Goal: Task Accomplishment & Management: Manage account settings

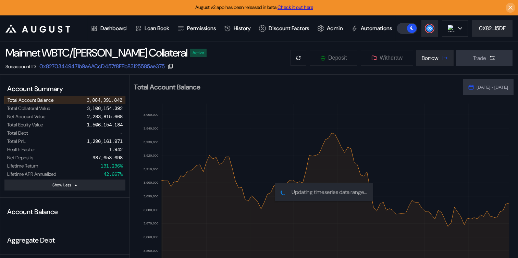
select select "*"
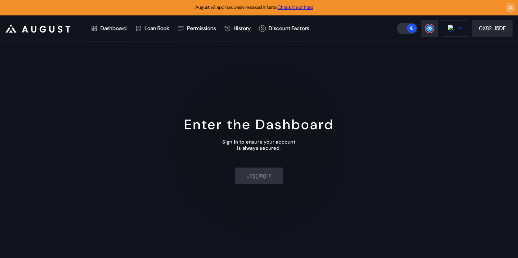
click at [454, 36] on button at bounding box center [455, 28] width 26 height 16
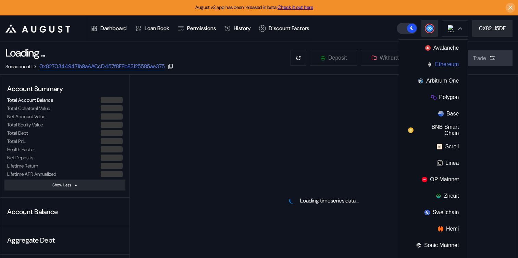
click at [443, 66] on button "Ethereum" at bounding box center [433, 64] width 69 height 16
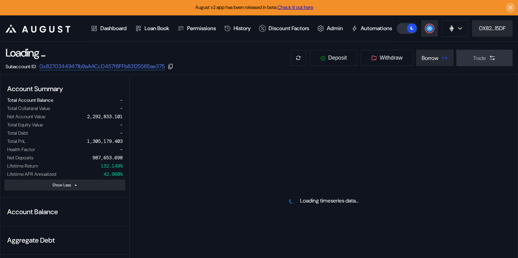
select select "*"
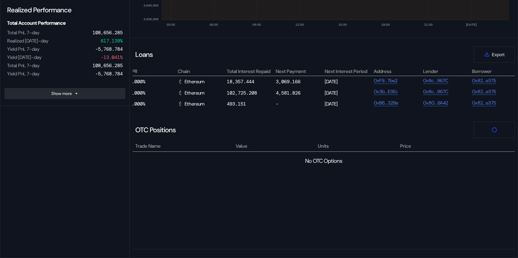
scroll to position [0, 425]
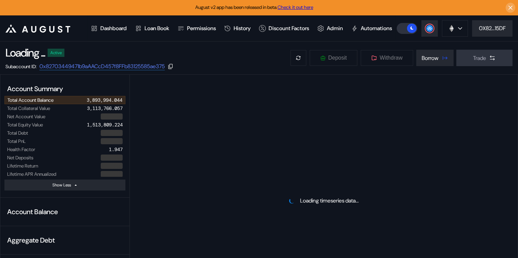
select select "*"
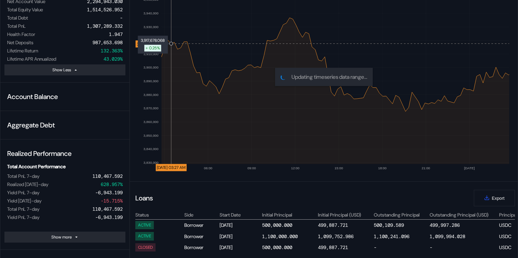
scroll to position [170, 0]
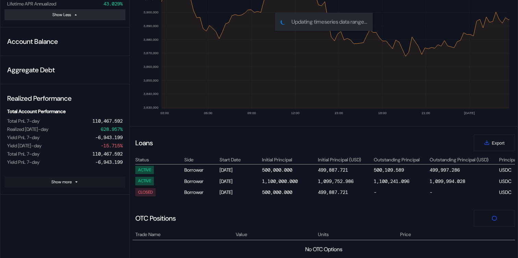
click at [76, 184] on icon at bounding box center [76, 182] width 4 height 4
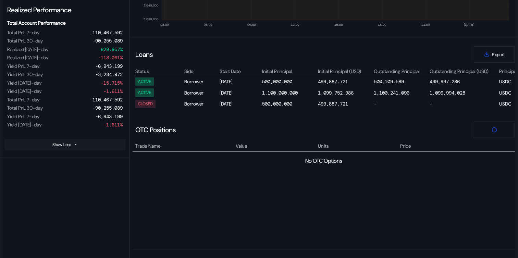
scroll to position [0, 0]
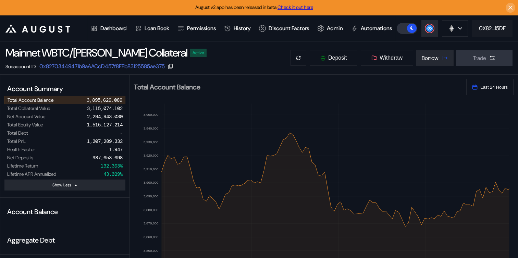
click at [497, 32] on div "0X82...15DF" at bounding box center [492, 28] width 27 height 7
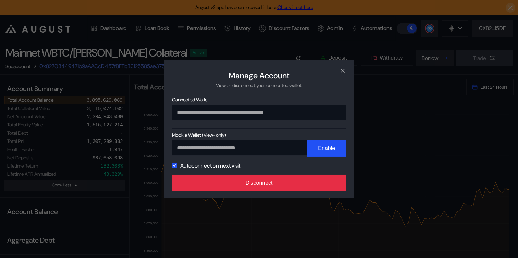
click at [320, 180] on button "Disconnect" at bounding box center [259, 183] width 174 height 16
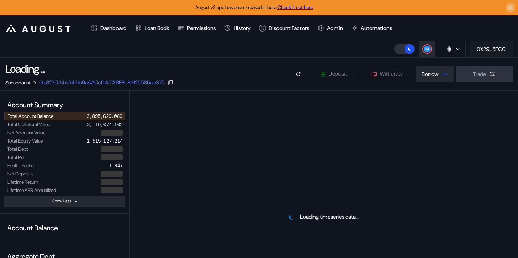
click at [493, 52] on div "0X29...5FC0" at bounding box center [491, 49] width 29 height 7
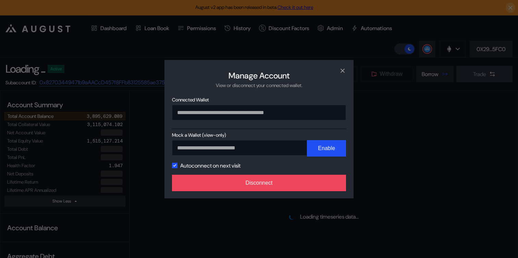
select select "*"
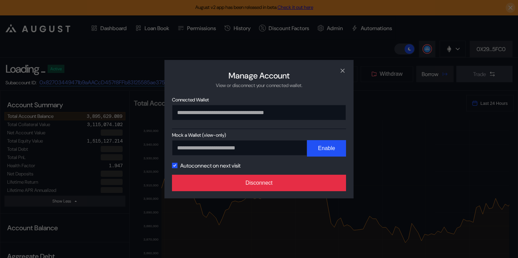
click at [273, 184] on button "Disconnect" at bounding box center [259, 183] width 174 height 16
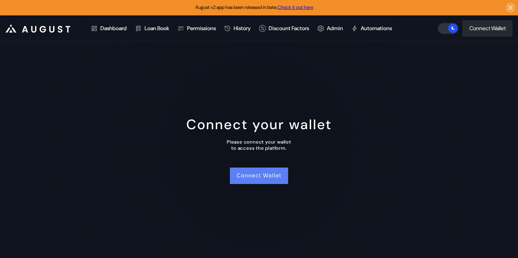
click at [259, 181] on button "Connect Wallet" at bounding box center [259, 176] width 58 height 16
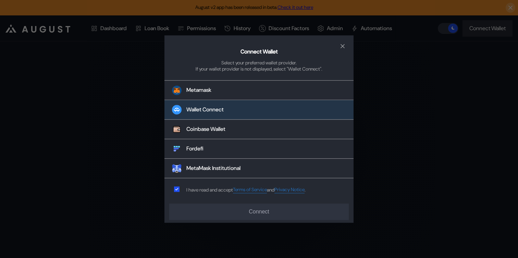
click at [235, 110] on button "Wallet Connect" at bounding box center [258, 110] width 189 height 20
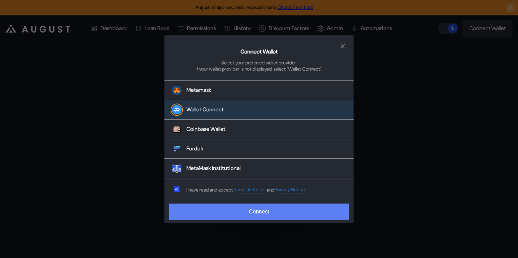
click at [237, 209] on button "Connect" at bounding box center [259, 211] width 180 height 16
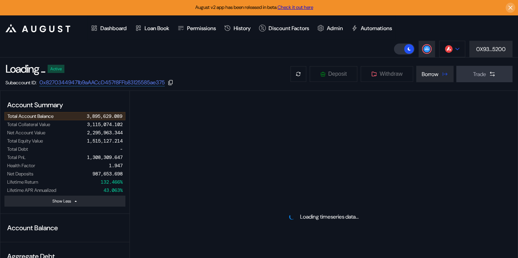
click at [455, 52] on button at bounding box center [452, 49] width 26 height 16
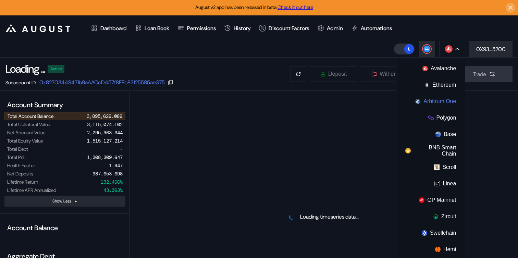
select select "*"
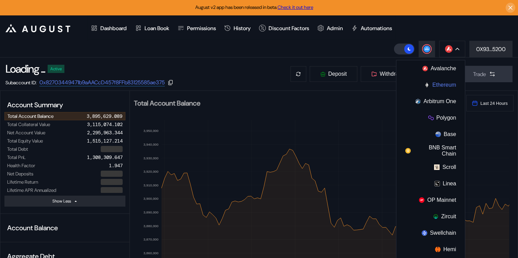
click at [430, 87] on button "Ethereum" at bounding box center [430, 85] width 69 height 16
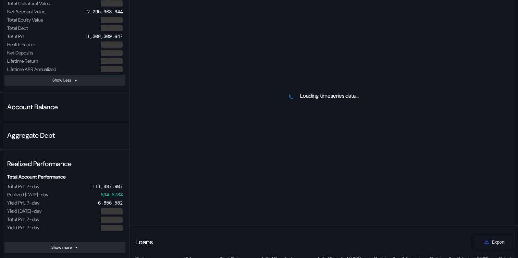
scroll to position [152, 0]
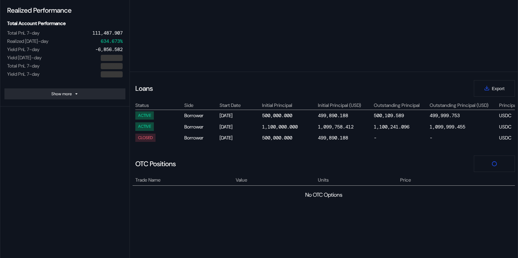
select select "*"
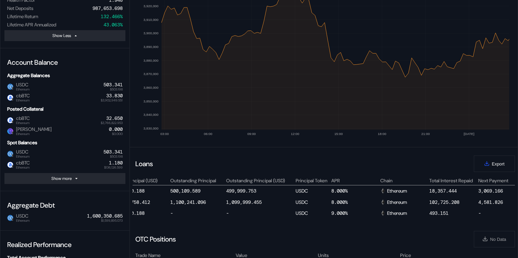
scroll to position [0, 307]
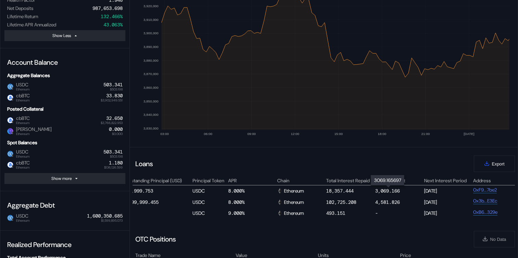
click at [388, 193] on div "3,069.166" at bounding box center [387, 191] width 25 height 6
click at [376, 201] on div "4,581.826" at bounding box center [387, 202] width 25 height 6
